Goal: Task Accomplishment & Management: Manage account settings

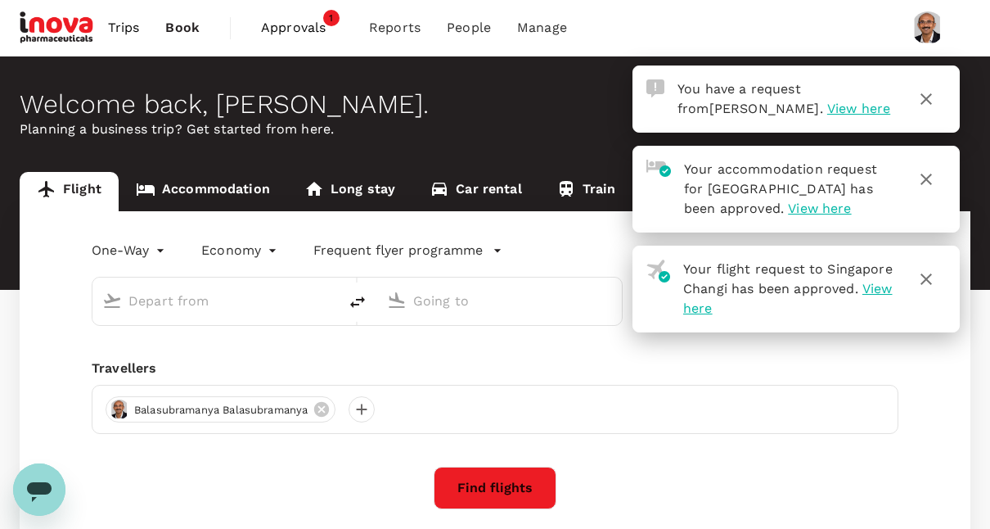
type input "roundtrip"
type input "Singapore Changi (SIN)"
type input "Suvarnabhumi Intl (BKK)"
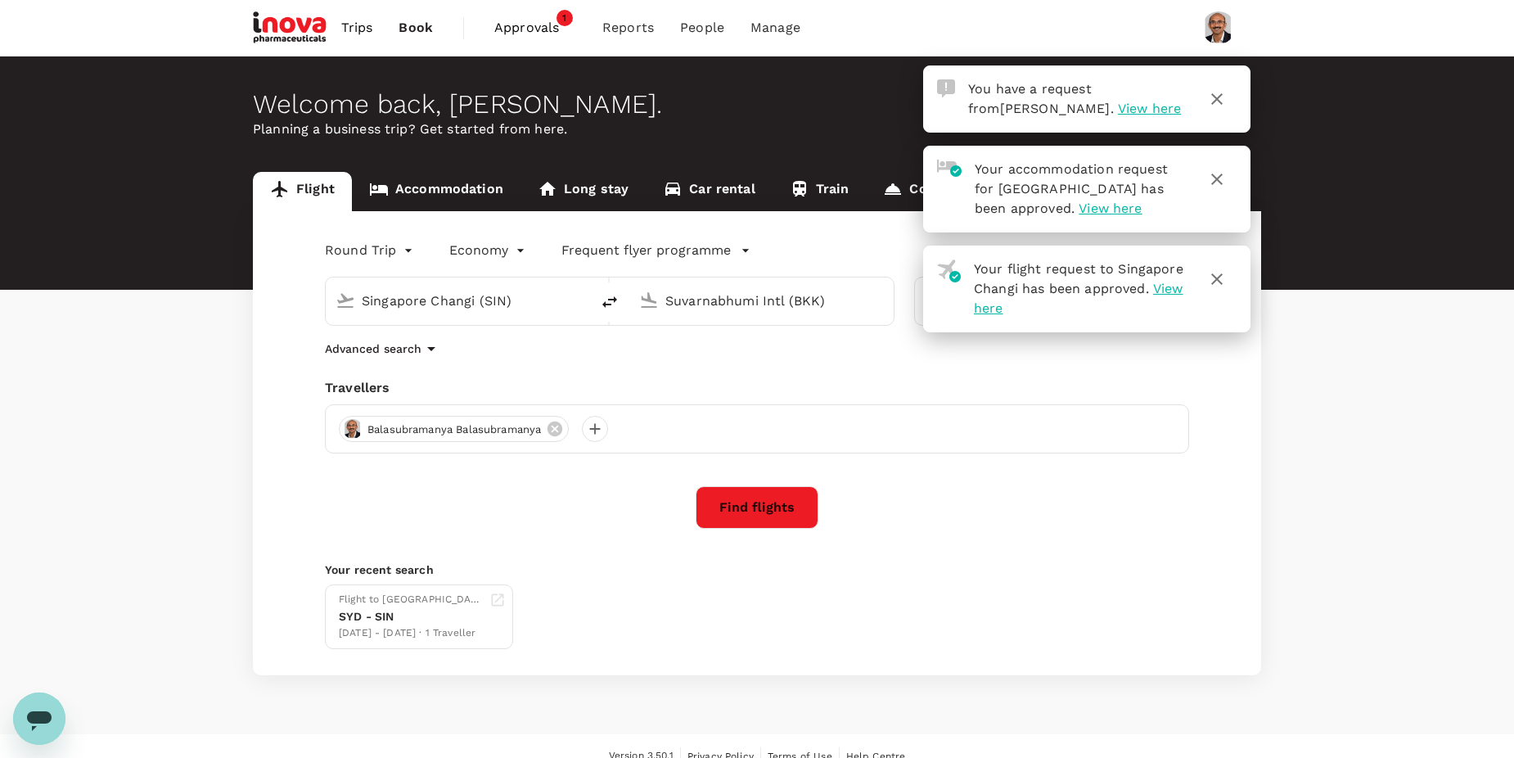
click at [1002, 101] on span "View here" at bounding box center [1149, 109] width 63 height 16
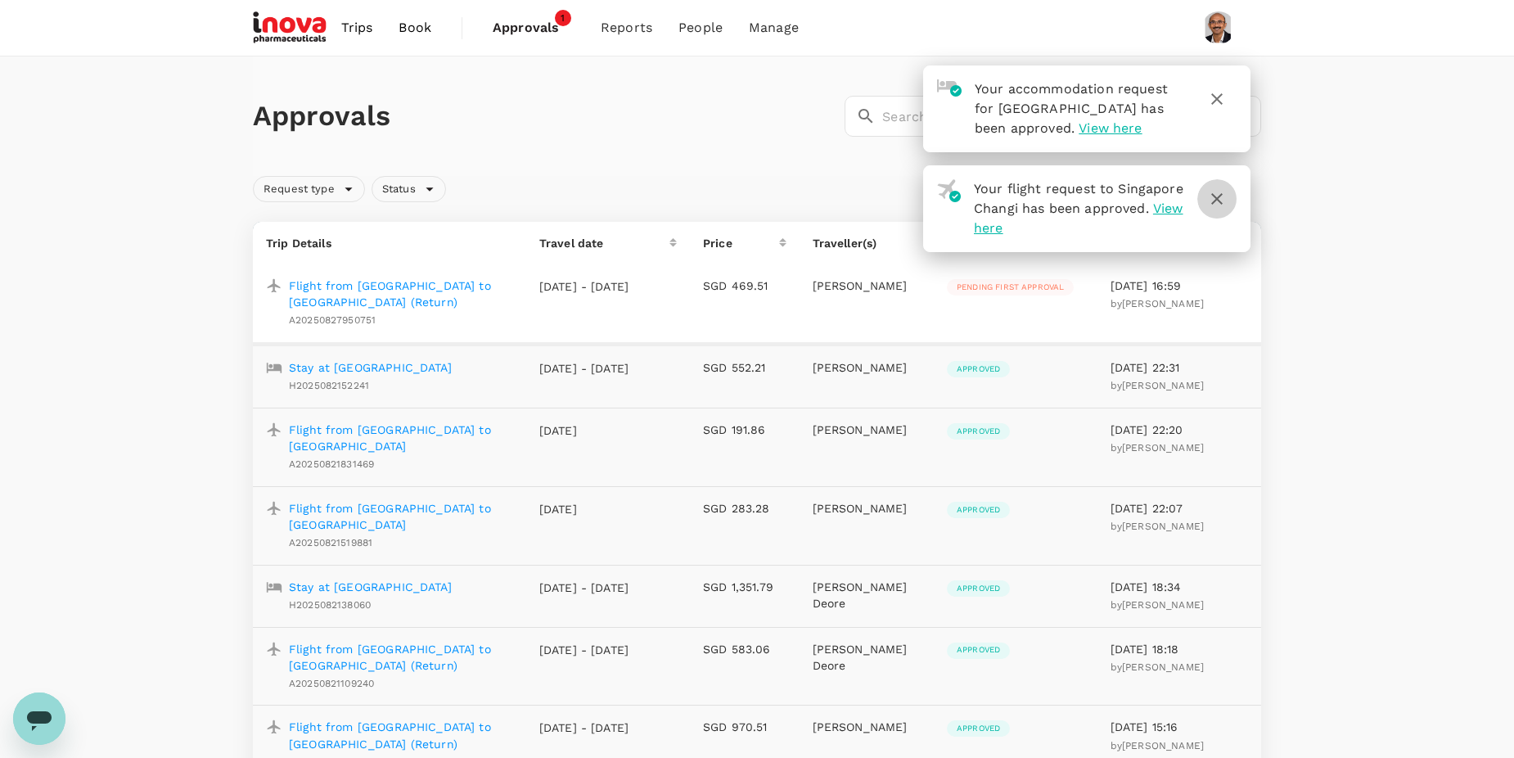
click at [1002, 215] on button "button" at bounding box center [1216, 198] width 39 height 39
click at [1002, 90] on icon "button" at bounding box center [1217, 99] width 20 height 20
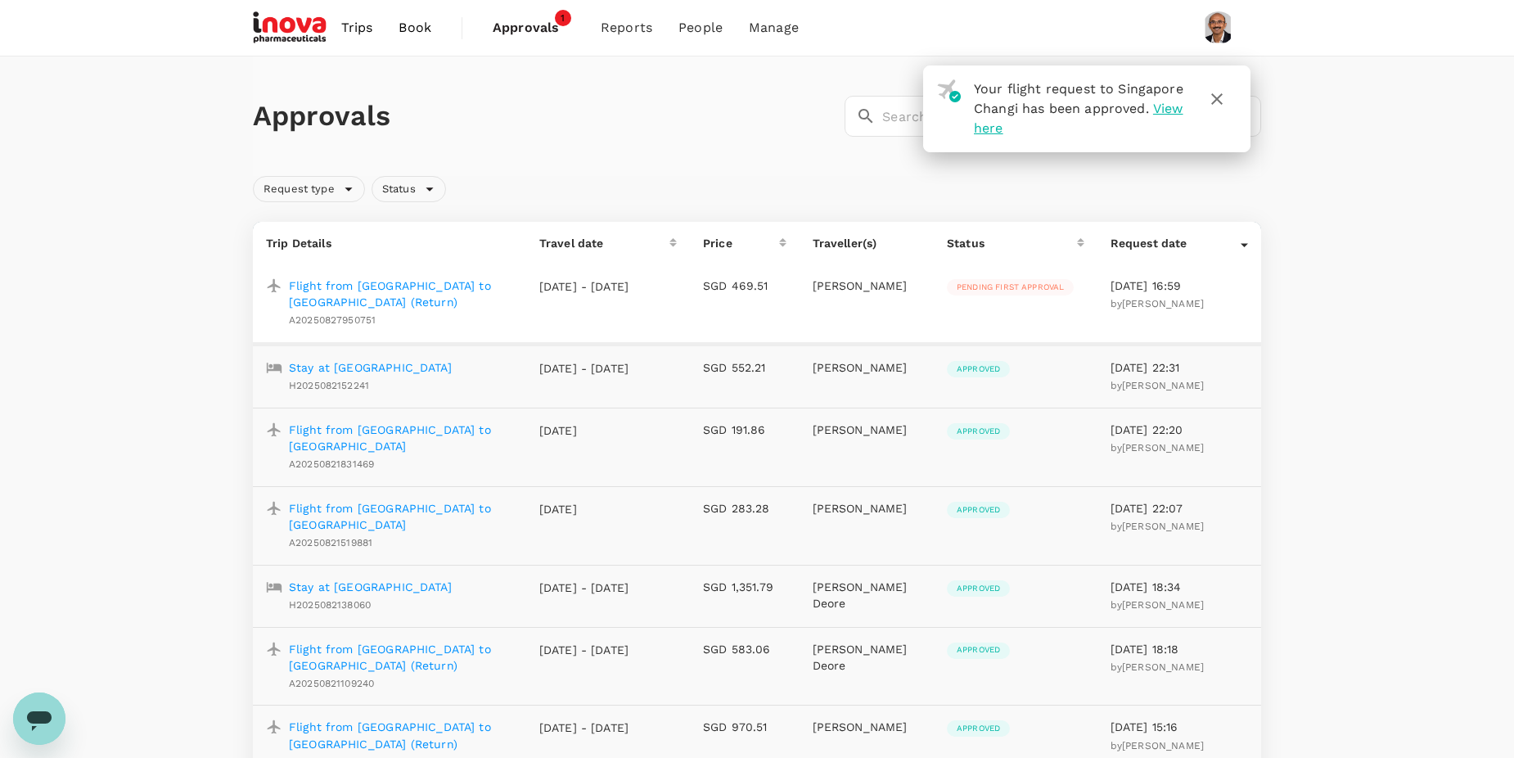
click at [1002, 98] on icon "button" at bounding box center [1217, 99] width 20 height 20
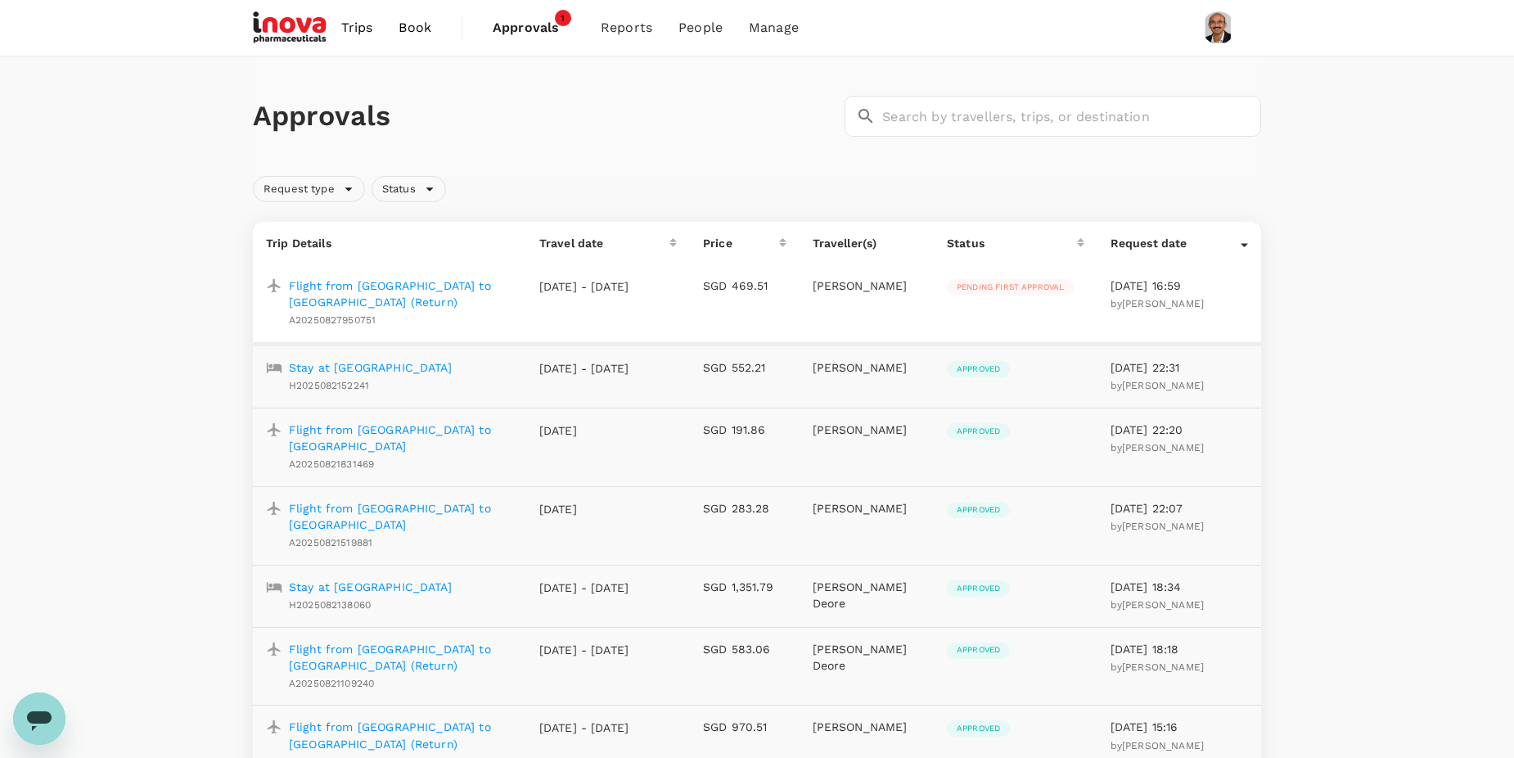
click at [396, 287] on p "Flight from [GEOGRAPHIC_DATA] to [GEOGRAPHIC_DATA] (Return)" at bounding box center [401, 293] width 224 height 33
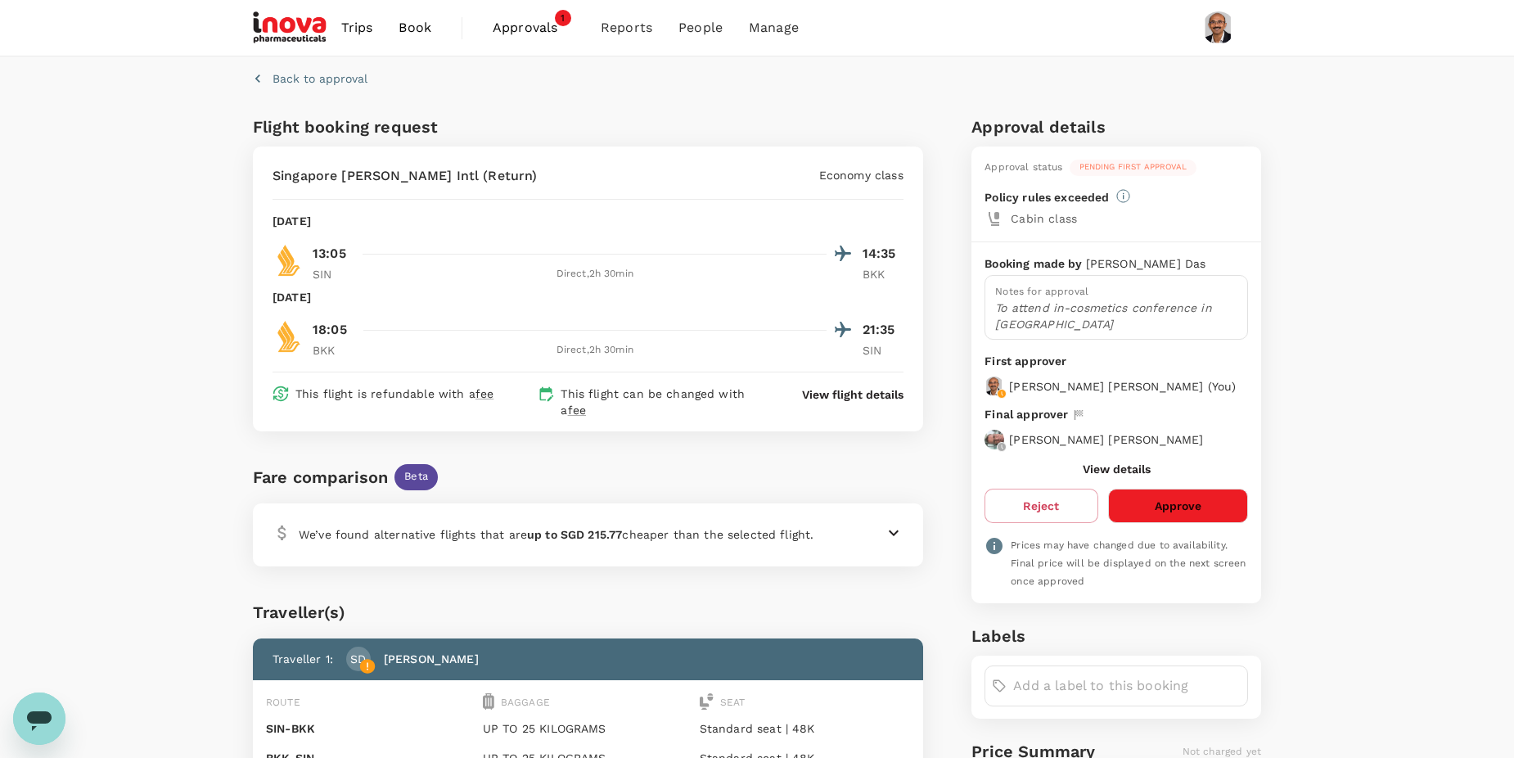
click at [1002, 522] on button "Approve" at bounding box center [1178, 506] width 140 height 34
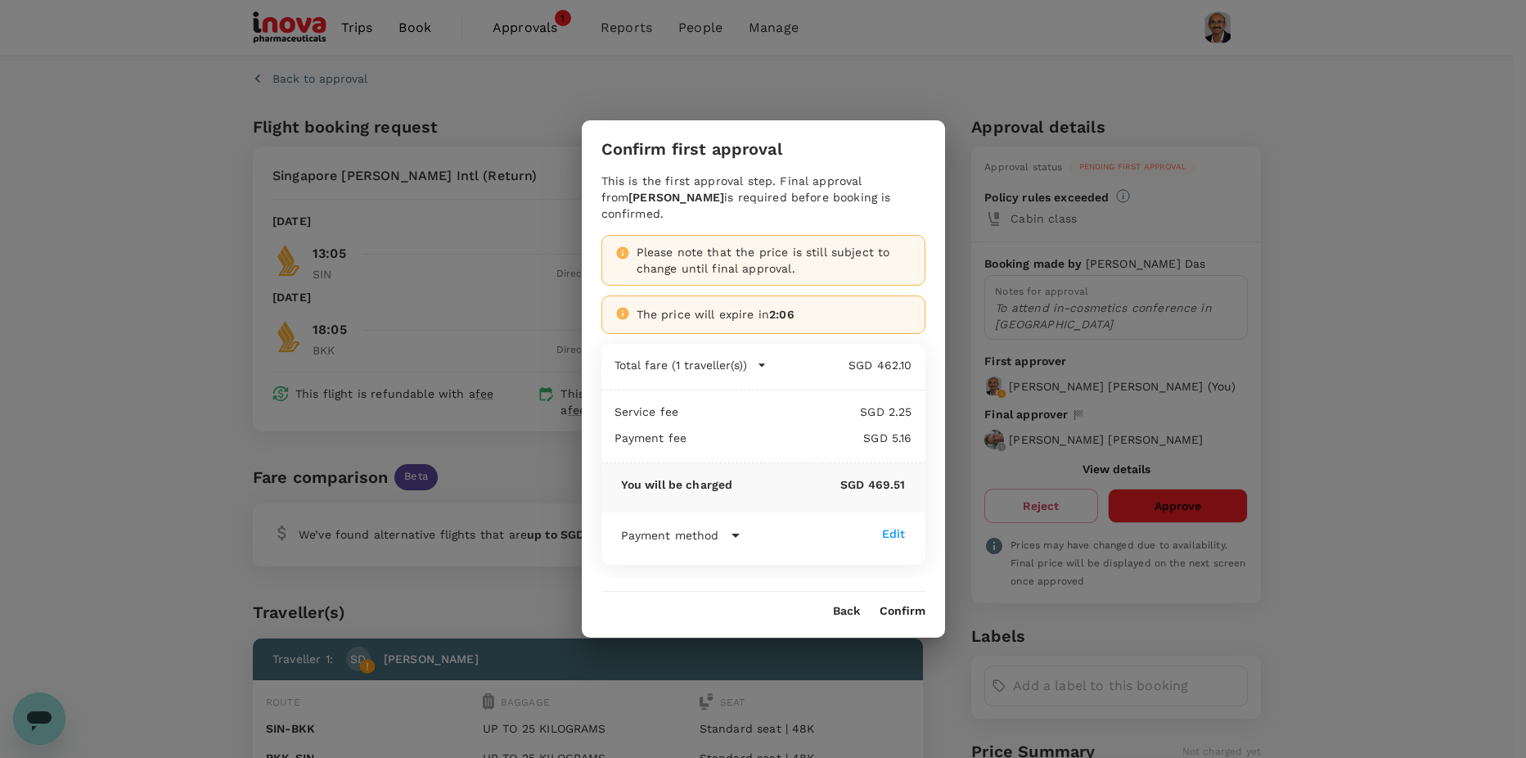
click at [842, 528] on button "Back" at bounding box center [846, 611] width 27 height 13
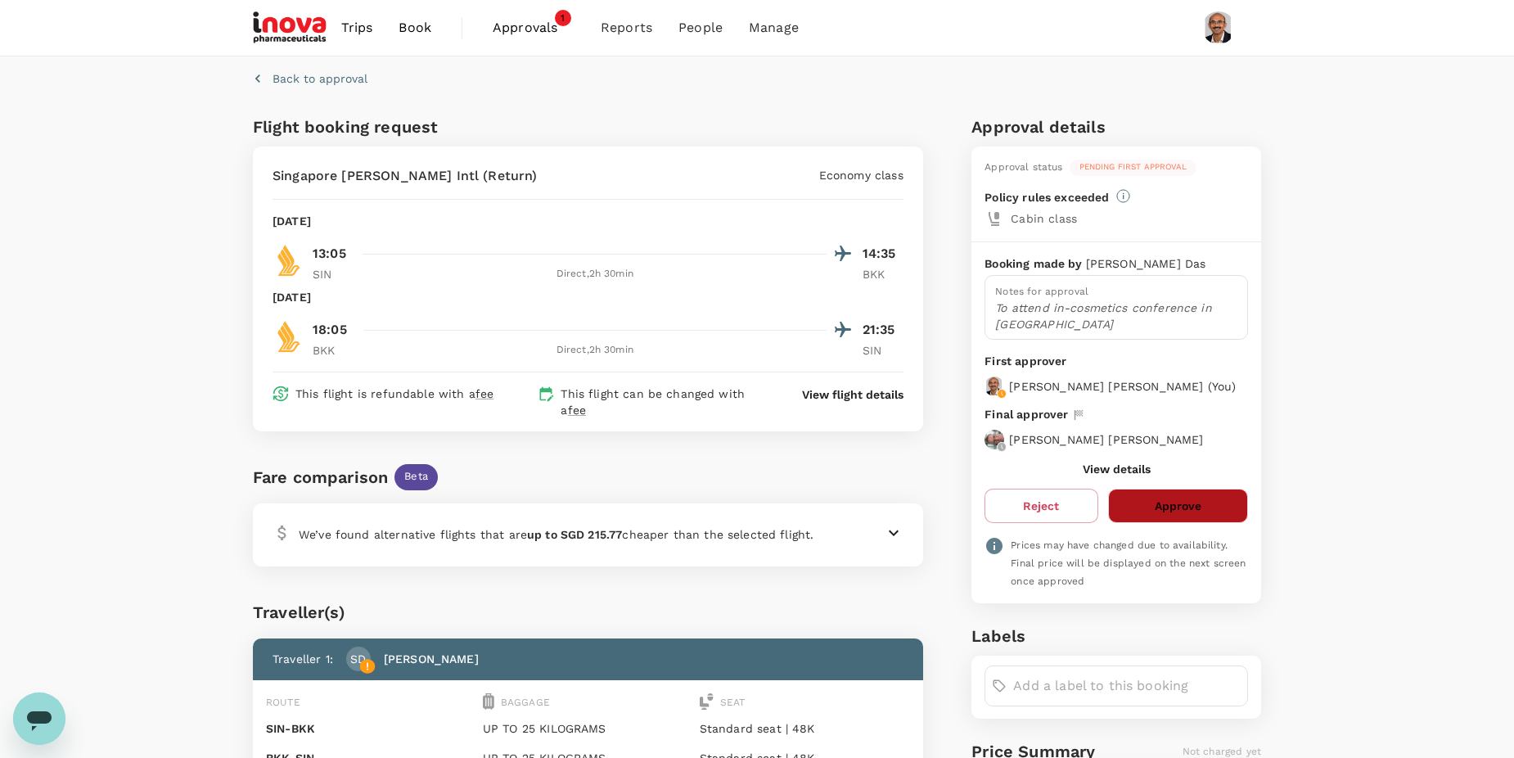
click at [1002, 501] on button "Approve" at bounding box center [1178, 506] width 140 height 34
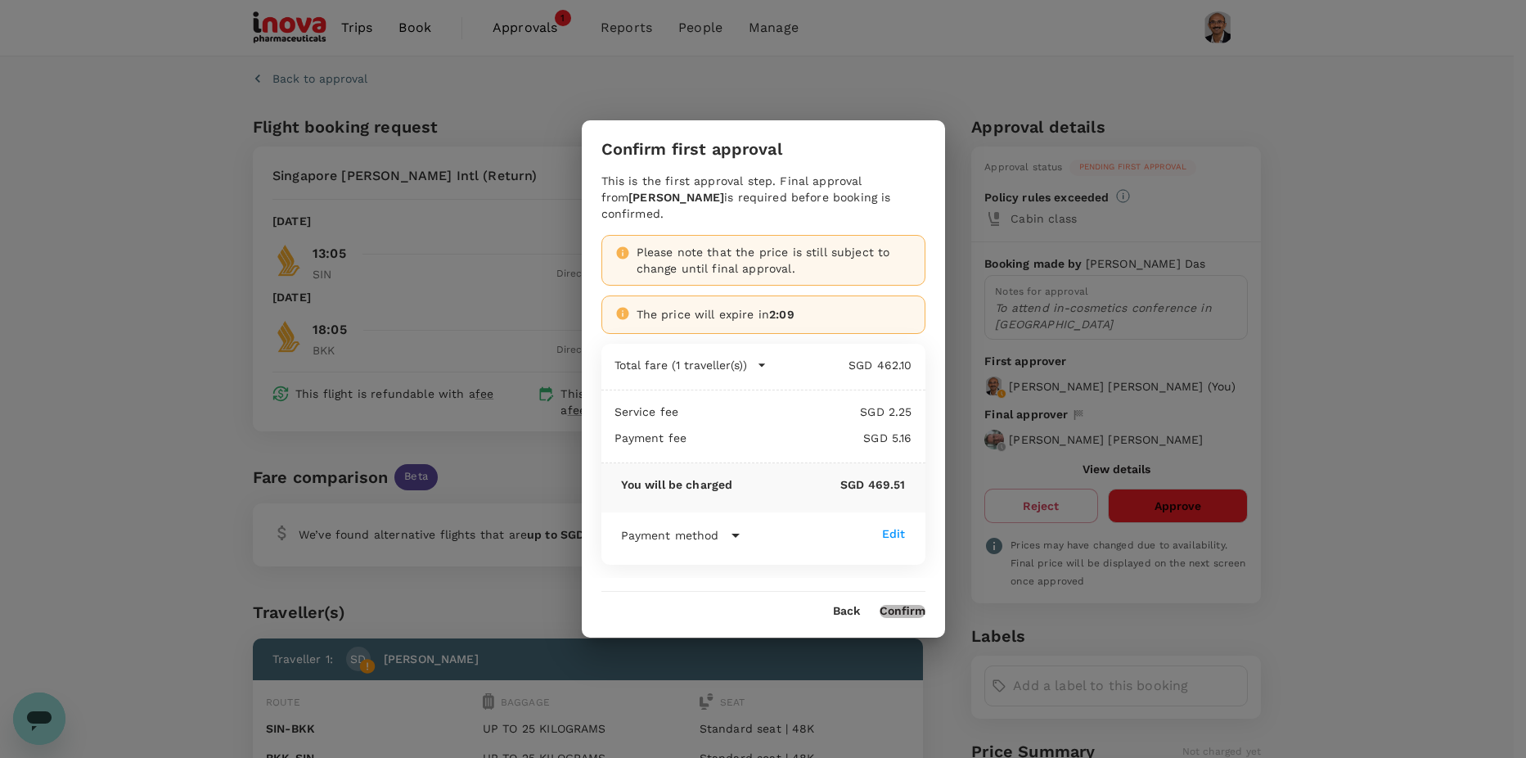
click at [903, 528] on button "Confirm" at bounding box center [903, 611] width 46 height 13
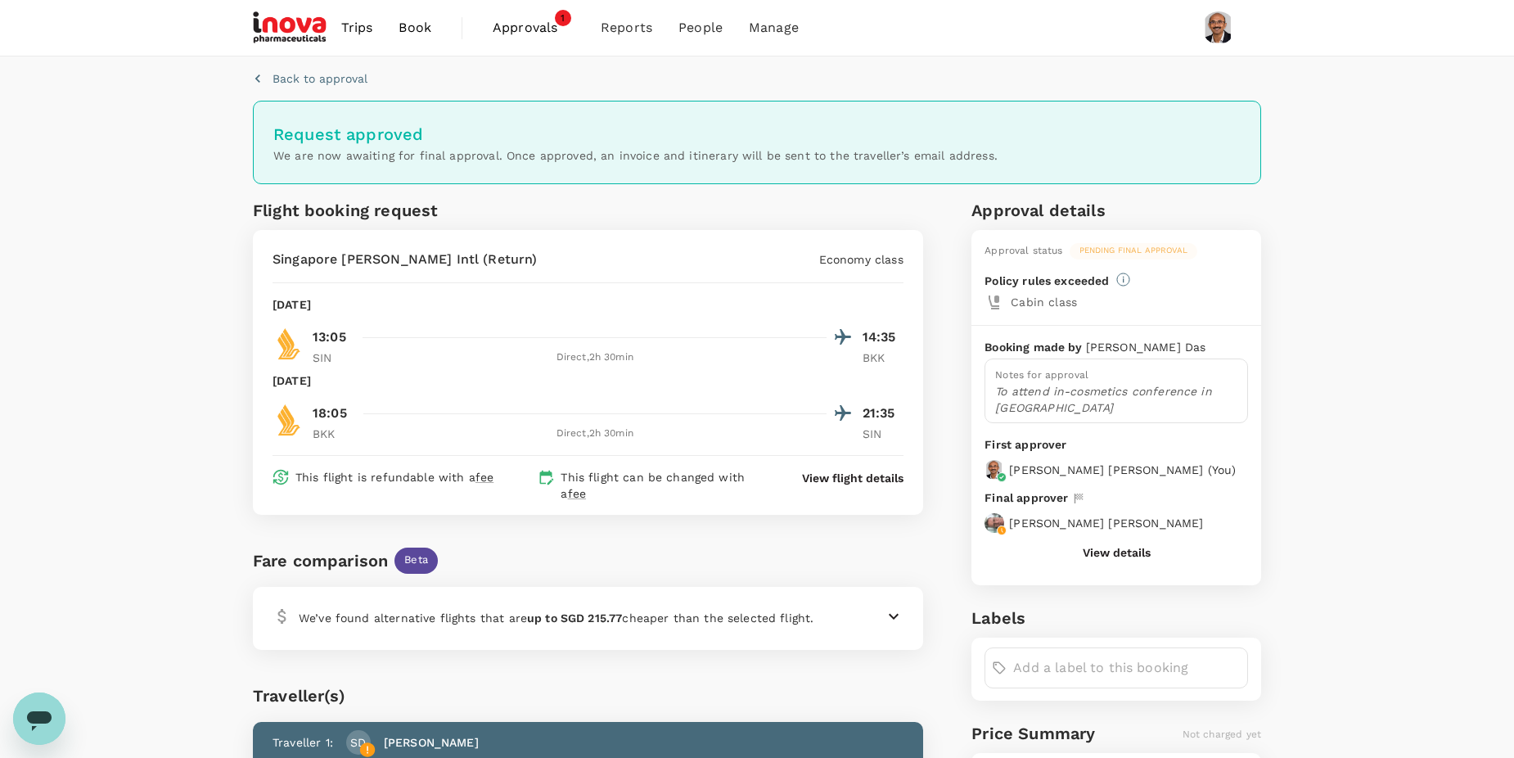
click at [532, 26] on span "Approvals" at bounding box center [534, 28] width 82 height 20
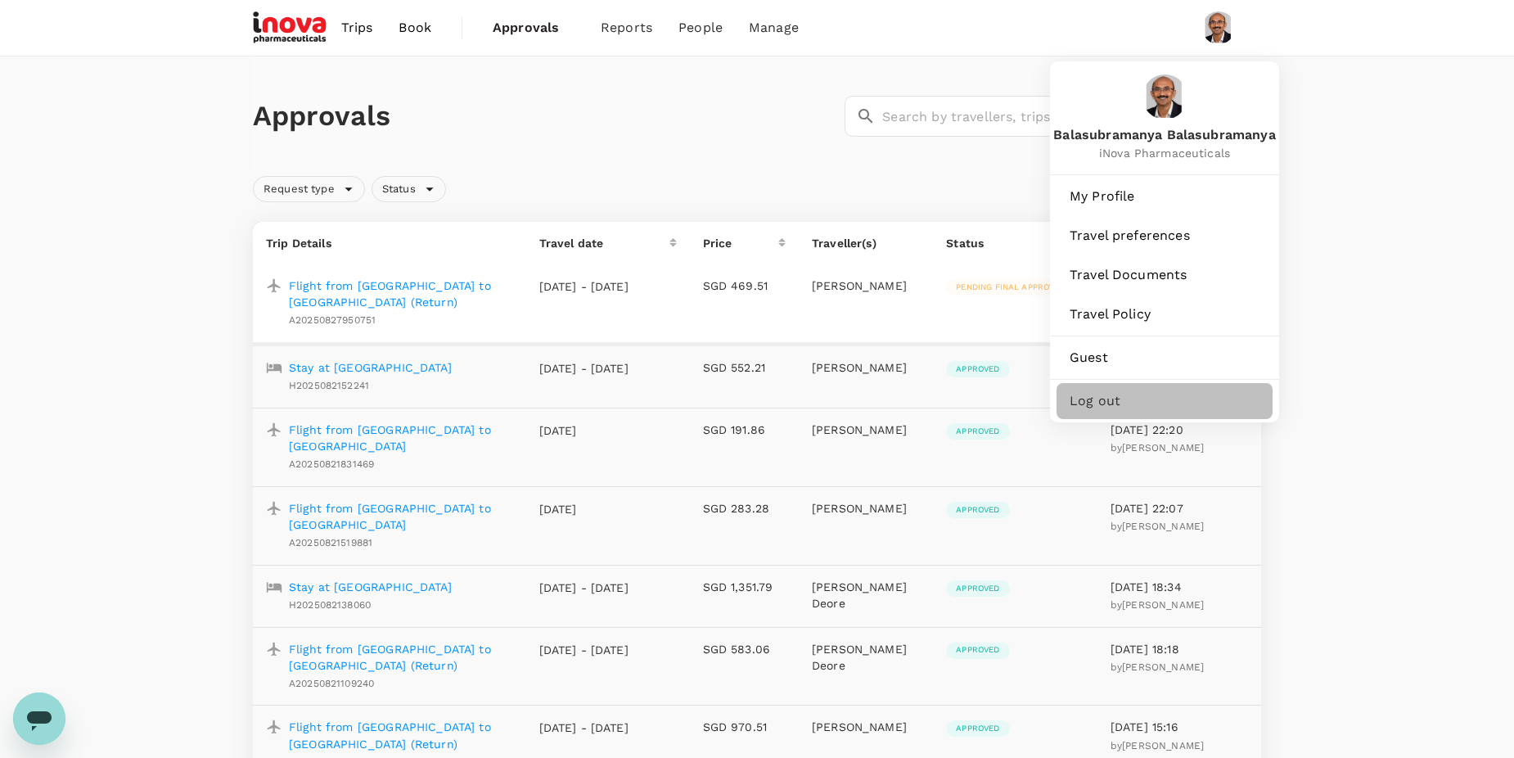
click at [1002, 399] on span "Log out" at bounding box center [1165, 401] width 190 height 20
